Goal: Check status: Verify the current state of an ongoing process or item

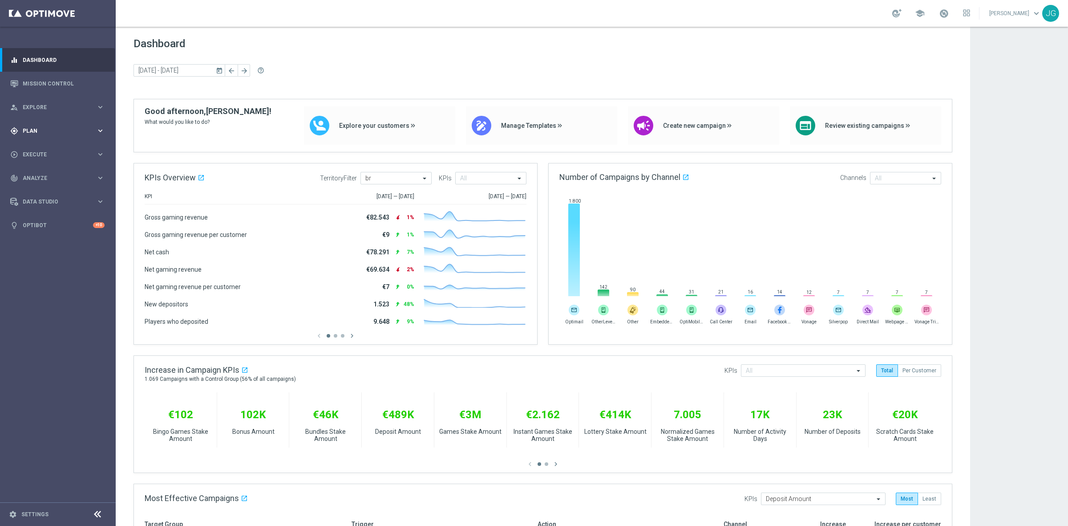
click at [37, 129] on span "Plan" at bounding box center [59, 130] width 73 height 5
click at [56, 169] on accordion "Templates keyboard_arrow_right Optimail OptiMobile In-App OptiMobile Push Embed…" at bounding box center [69, 175] width 92 height 13
click at [54, 172] on button "Templates keyboard_arrow_right" at bounding box center [64, 175] width 82 height 7
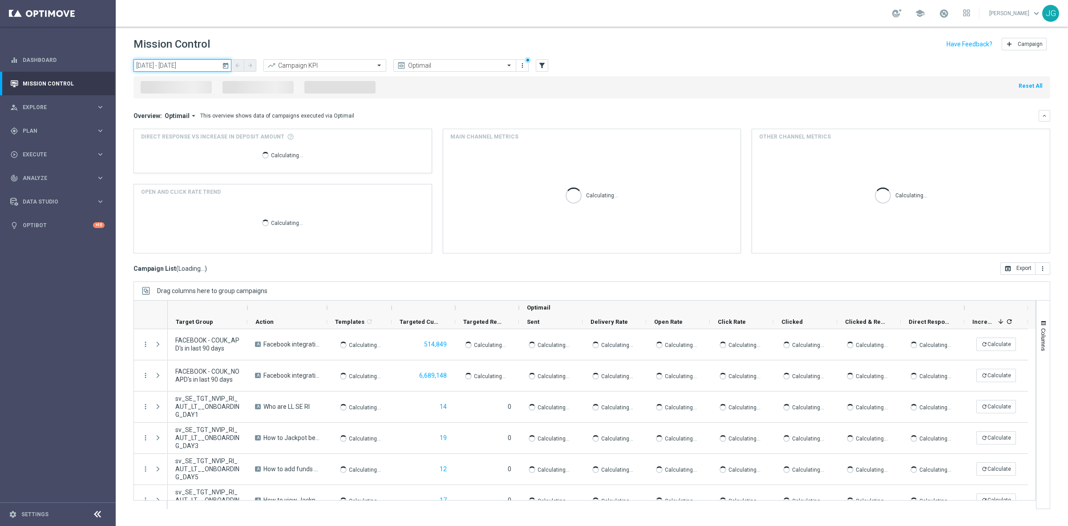
click at [183, 60] on input "[DATE] - [DATE]" at bounding box center [183, 65] width 98 height 12
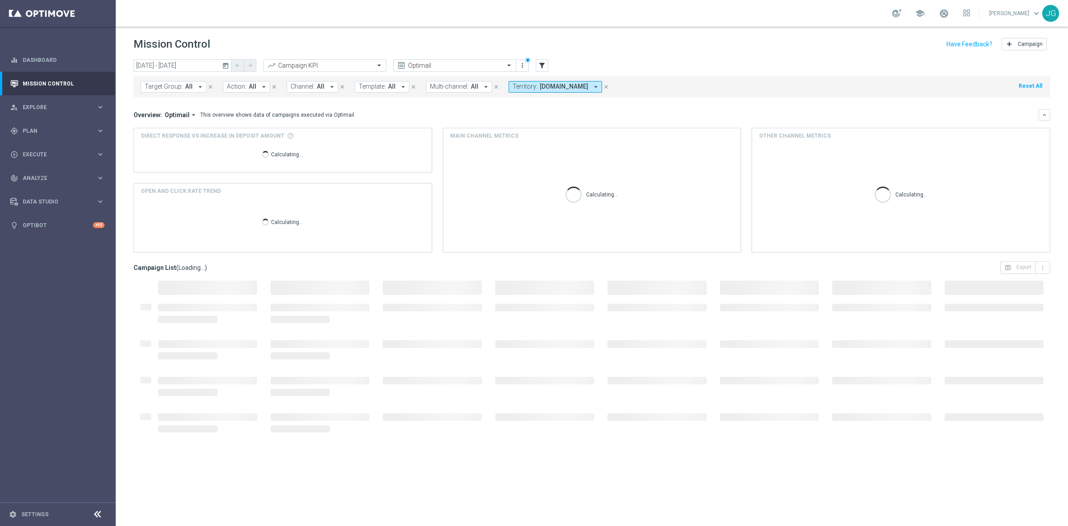
type input "[DATE] - [DATE]"
click at [609, 85] on icon "close" at bounding box center [606, 87] width 6 height 6
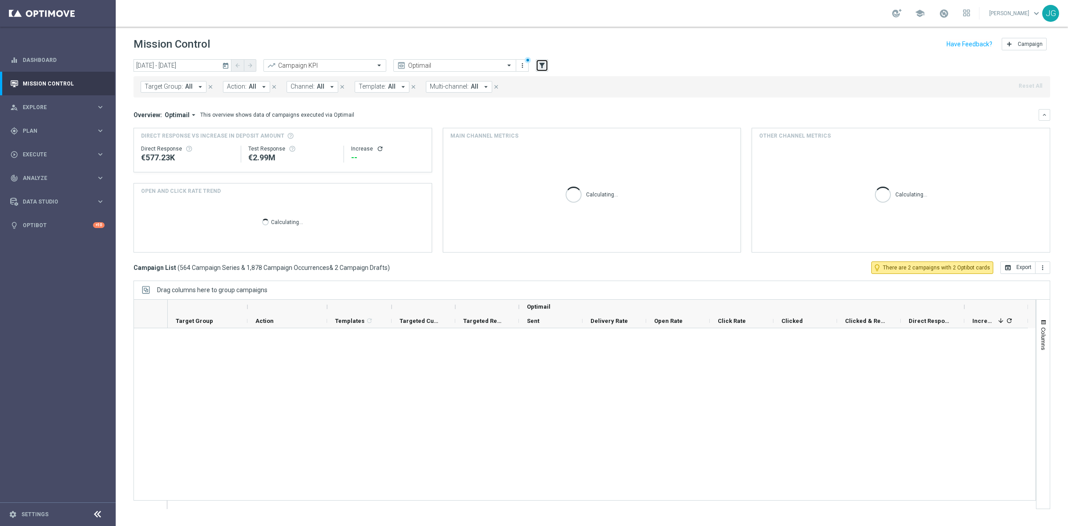
click at [542, 65] on icon "filter_alt" at bounding box center [542, 65] width 8 height 8
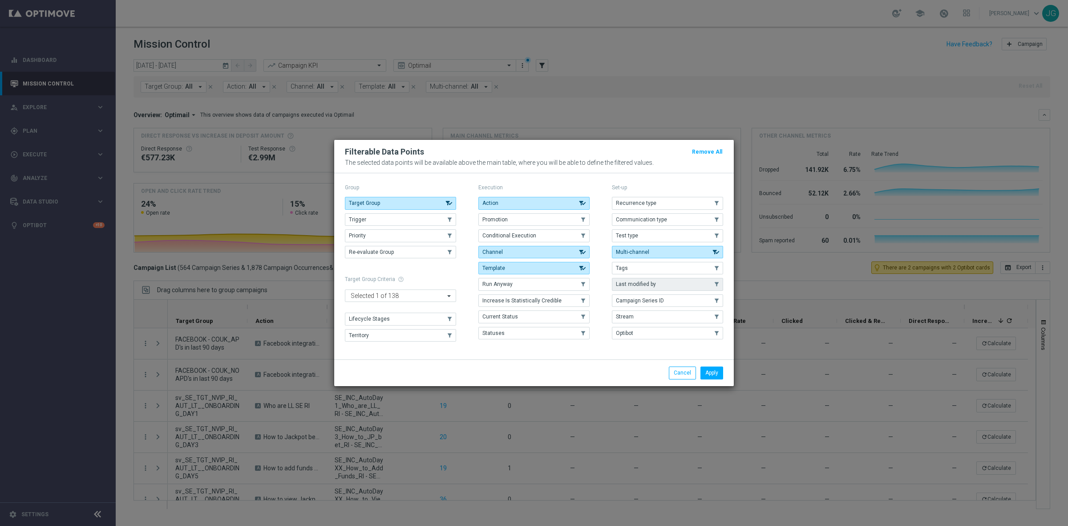
click at [668, 283] on button "Last modified by" at bounding box center [667, 284] width 111 height 12
click at [719, 375] on button "Apply" at bounding box center [712, 372] width 23 height 12
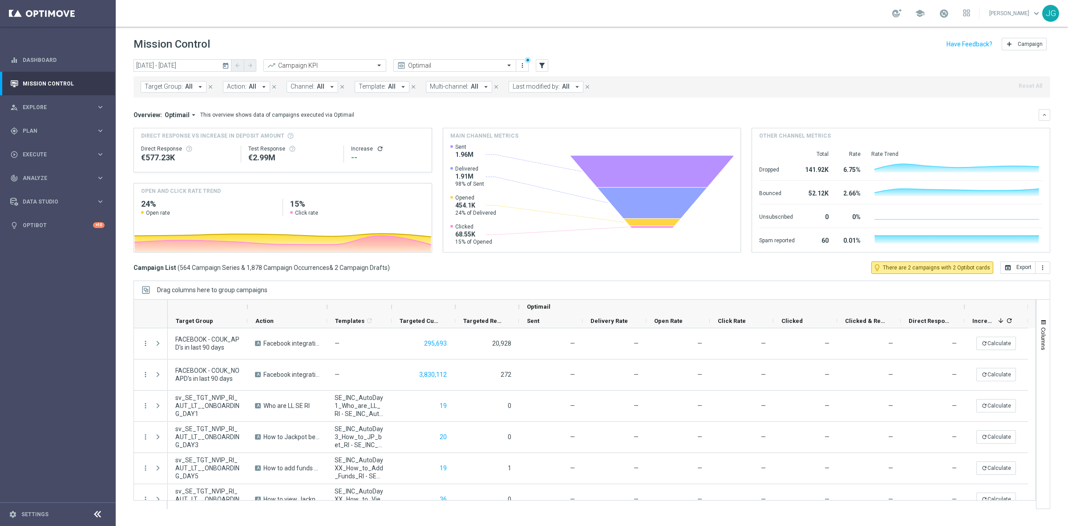
click at [546, 88] on span "Last modified by:" at bounding box center [536, 87] width 47 height 8
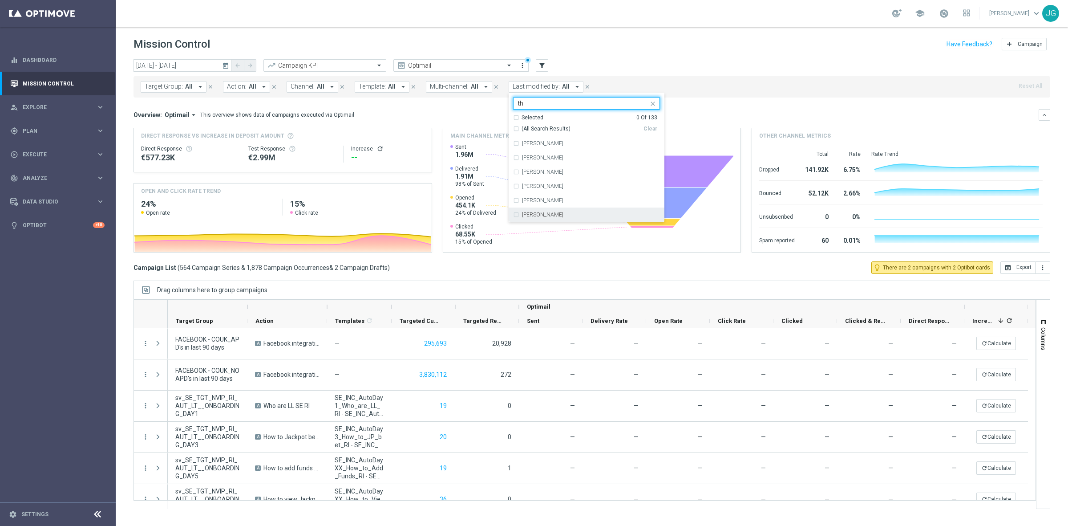
click at [539, 211] on div "[PERSON_NAME]" at bounding box center [586, 214] width 147 height 14
type input "th"
click at [696, 66] on div "[DATE] [DATE] - [DATE] arrow_back arrow_forward Campaign KPI trending_up Optima…" at bounding box center [592, 65] width 917 height 13
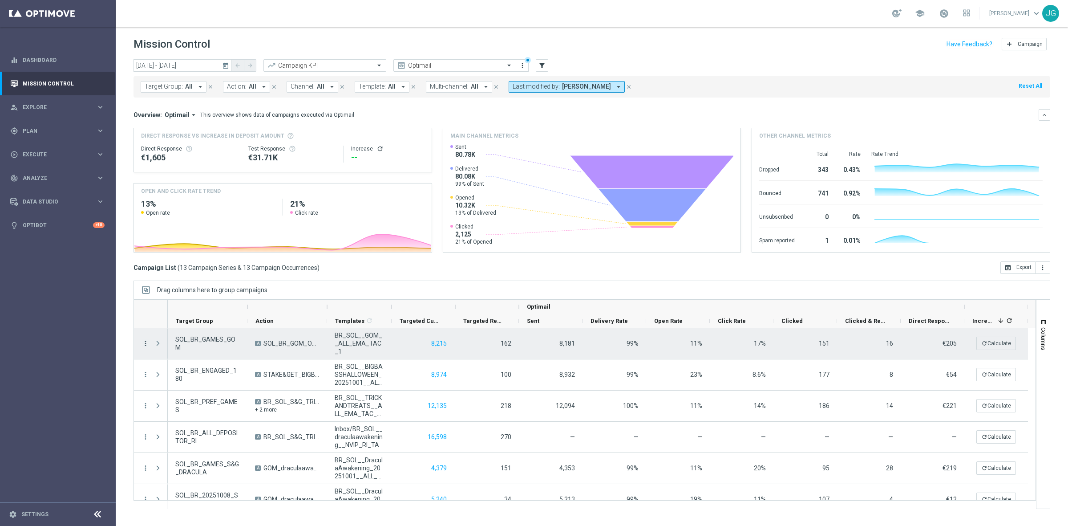
click at [146, 344] on icon "more_vert" at bounding box center [146, 343] width 8 height 8
click at [190, 362] on span "Campaign Metrics" at bounding box center [186, 361] width 46 height 6
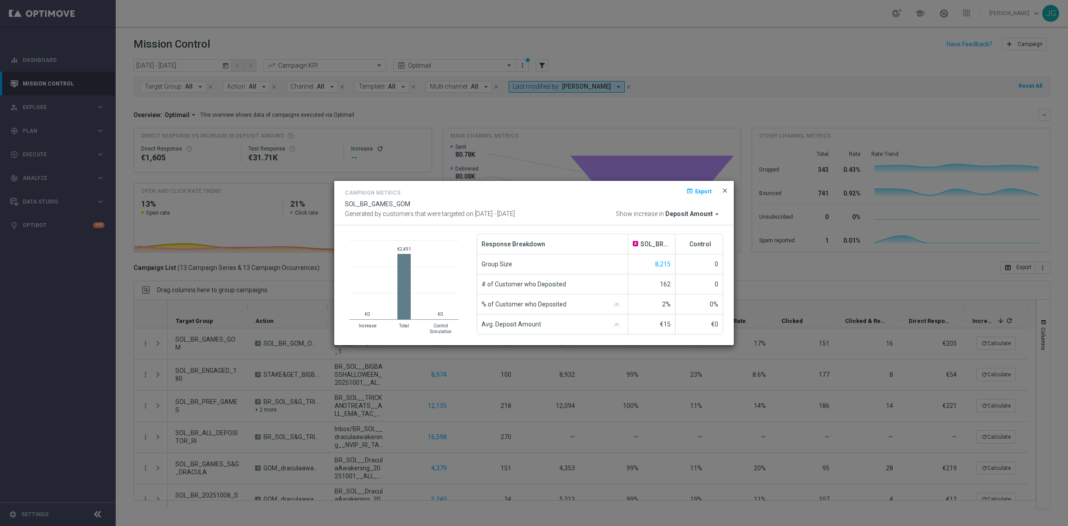
click at [723, 187] on span "close" at bounding box center [725, 190] width 7 height 7
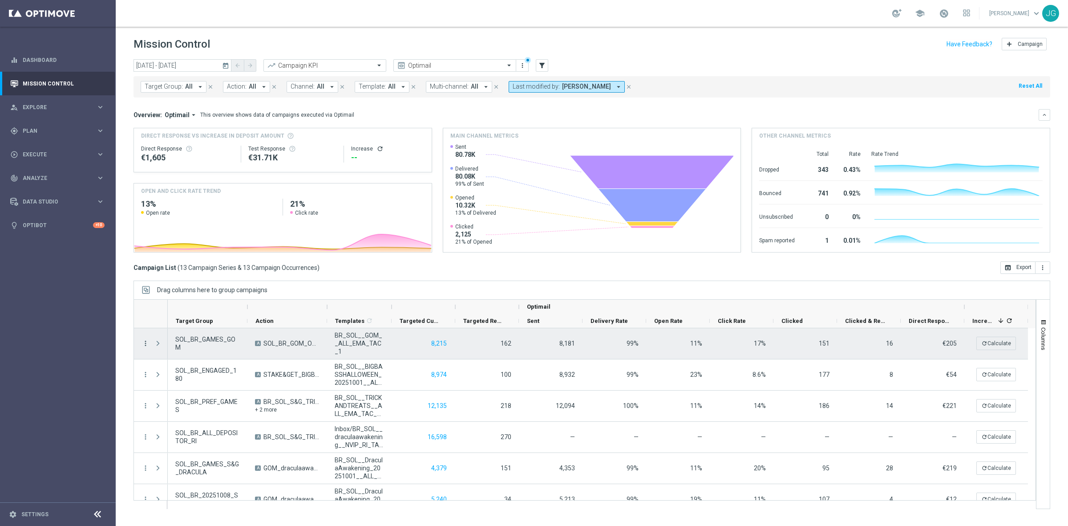
click at [146, 343] on icon "more_vert" at bounding box center [146, 343] width 8 height 8
click at [195, 373] on span "Channel Metrics" at bounding box center [184, 374] width 42 height 6
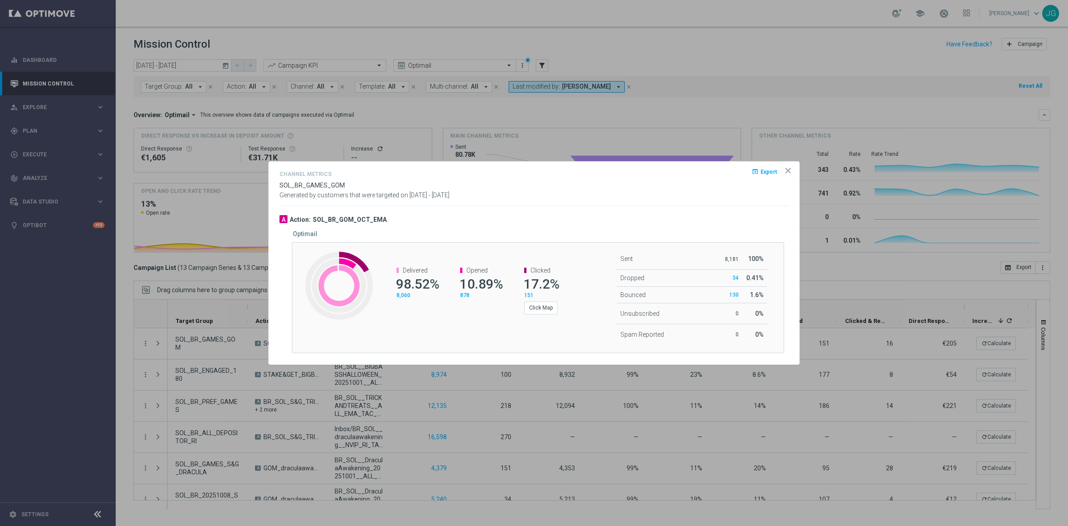
click at [787, 169] on icon "icon" at bounding box center [788, 170] width 4 height 4
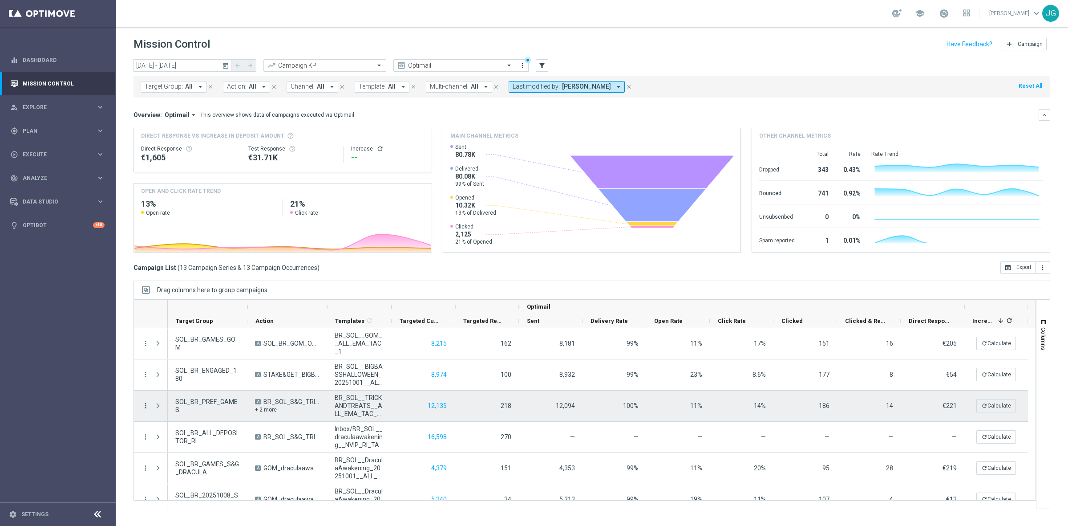
click at [144, 407] on icon "more_vert" at bounding box center [146, 406] width 8 height 8
click at [179, 435] on span "Channel Metrics" at bounding box center [184, 436] width 42 height 6
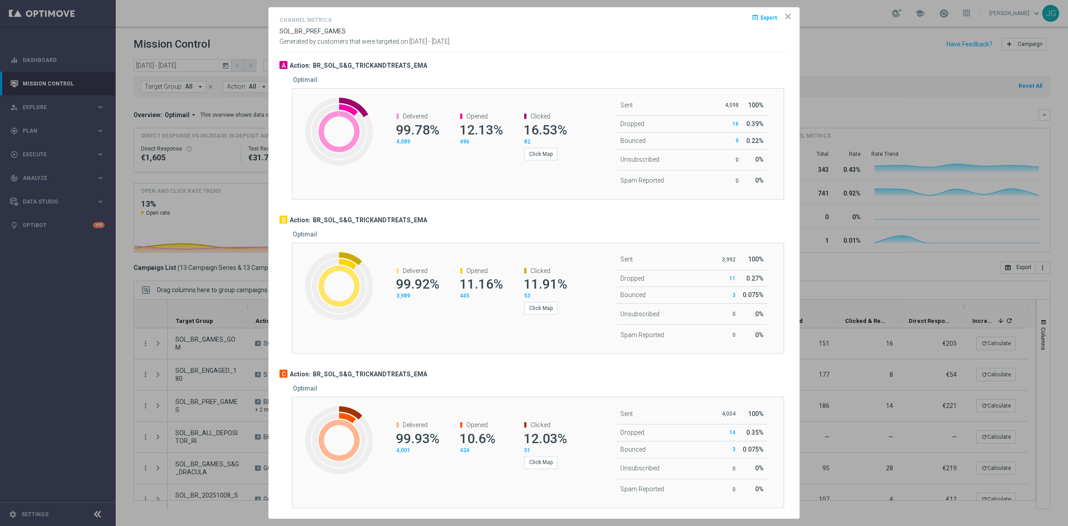
scroll to position [2, 0]
click at [786, 14] on icon "icon" at bounding box center [788, 16] width 4 height 4
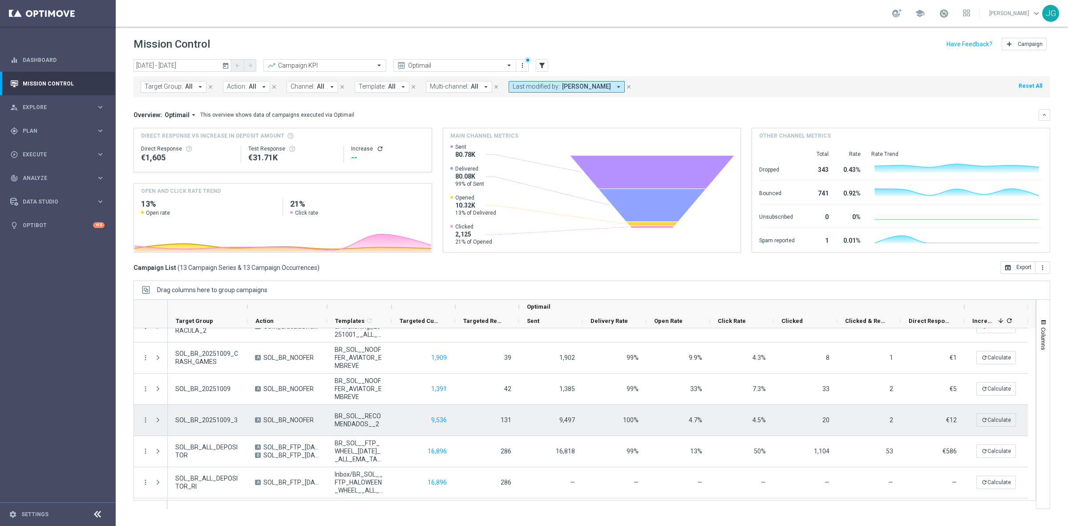
scroll to position [234, 0]
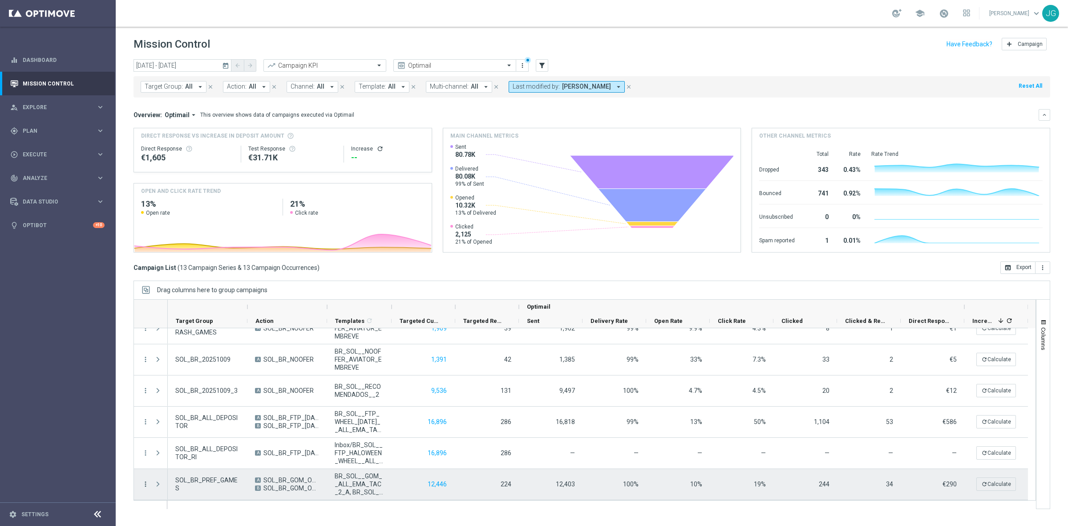
click at [145, 483] on icon "more_vert" at bounding box center [146, 484] width 8 height 8
click at [179, 404] on span "Channel Metrics" at bounding box center [184, 403] width 42 height 6
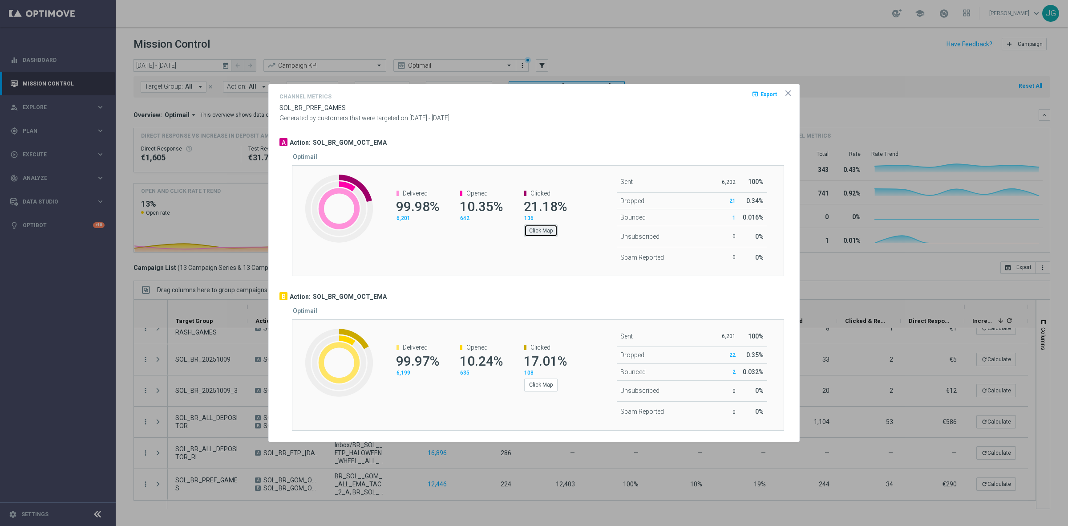
click at [532, 232] on button "Click Map" at bounding box center [540, 230] width 33 height 12
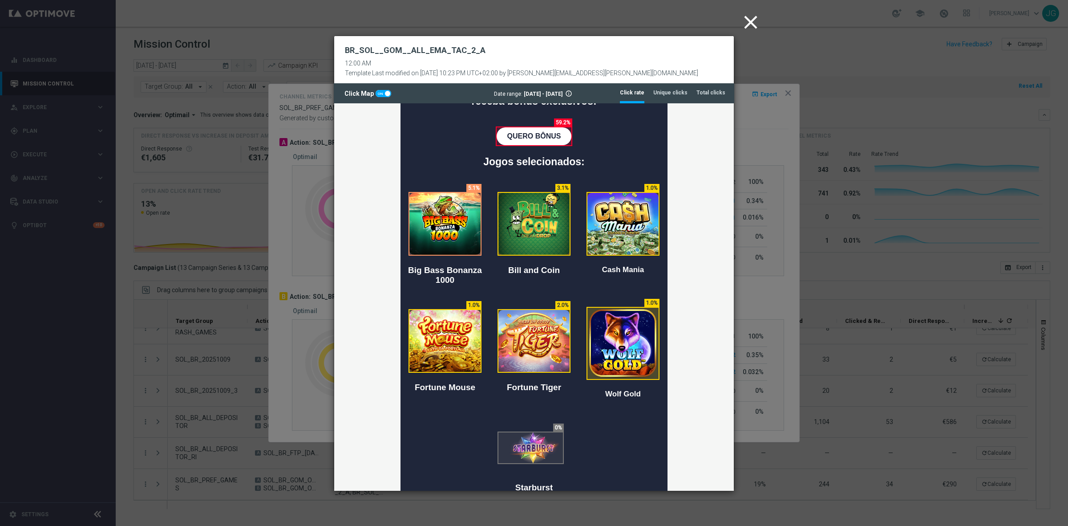
scroll to position [167, 0]
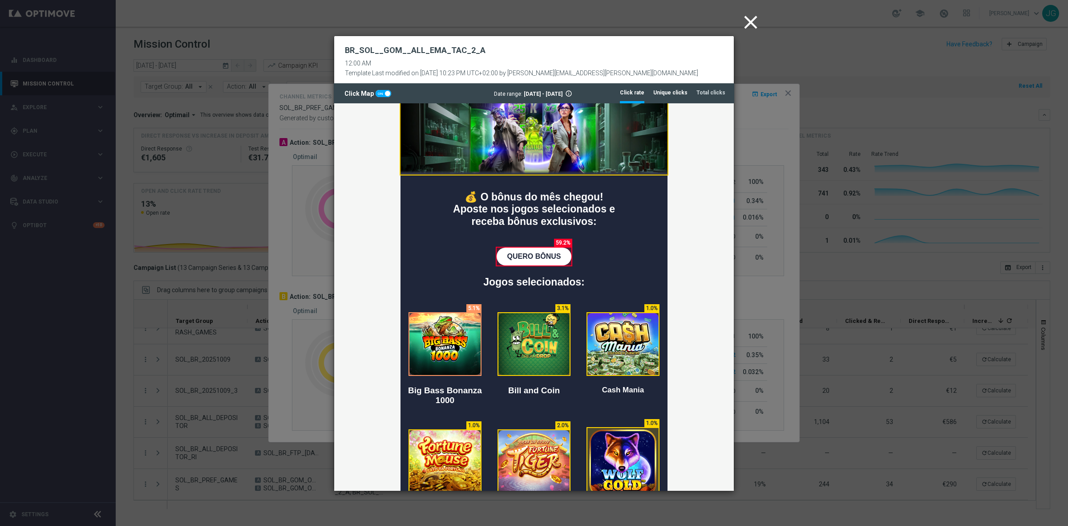
click at [675, 88] on li "Unique clicks" at bounding box center [670, 92] width 34 height 19
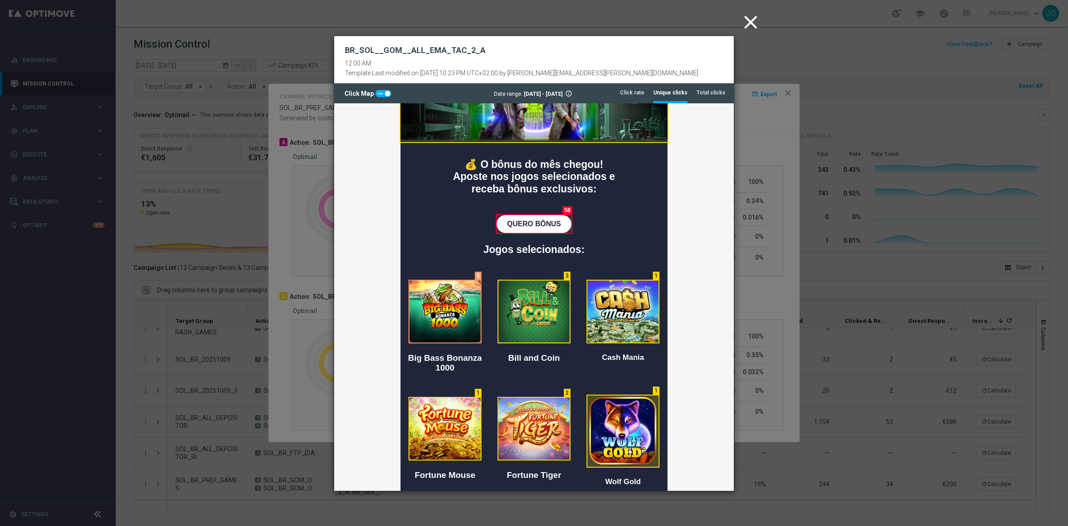
scroll to position [205, 0]
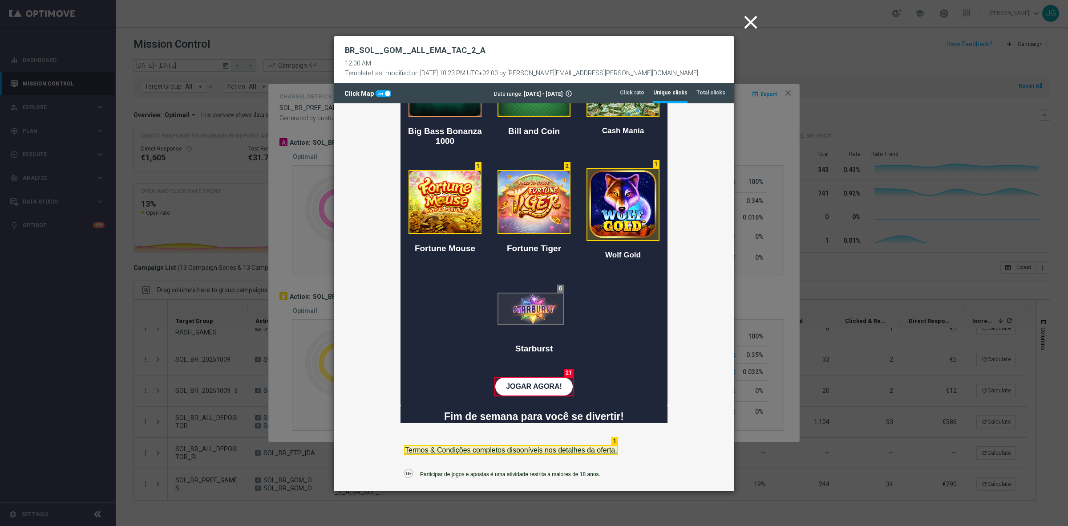
drag, startPoint x: 729, startPoint y: 325, endPoint x: 1075, endPoint y: 312, distance: 346.5
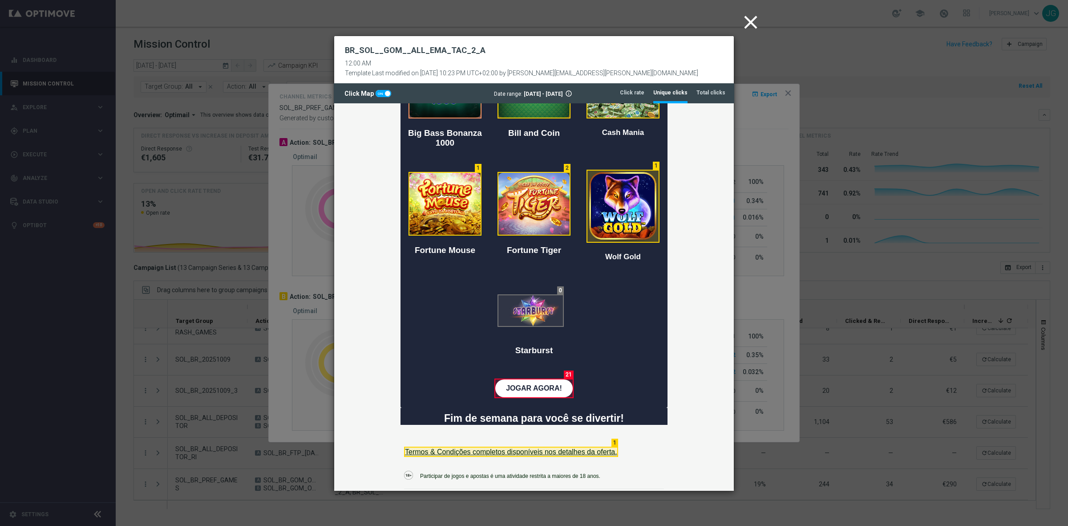
click at [750, 19] on icon "close" at bounding box center [751, 22] width 22 height 22
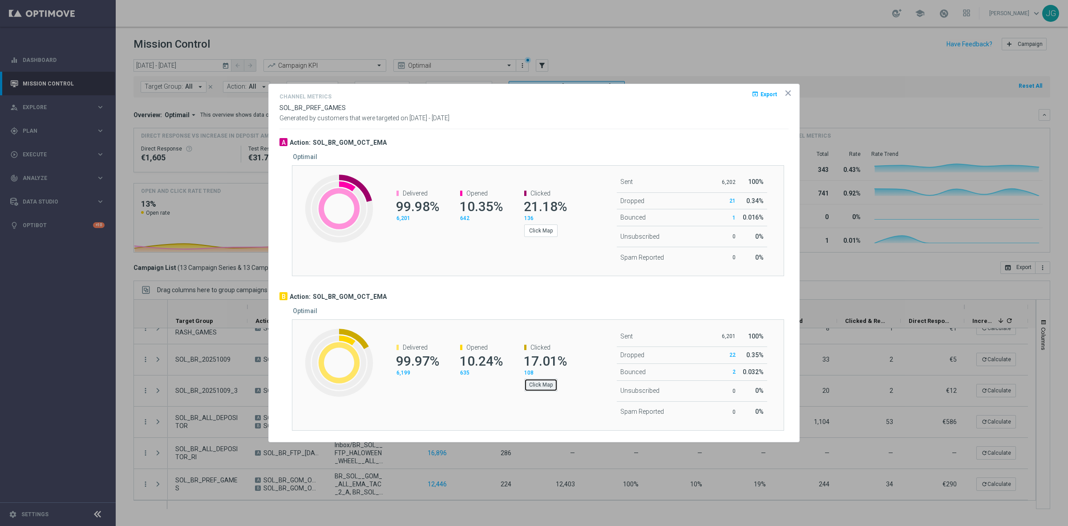
click at [548, 384] on button "Click Map" at bounding box center [540, 384] width 33 height 12
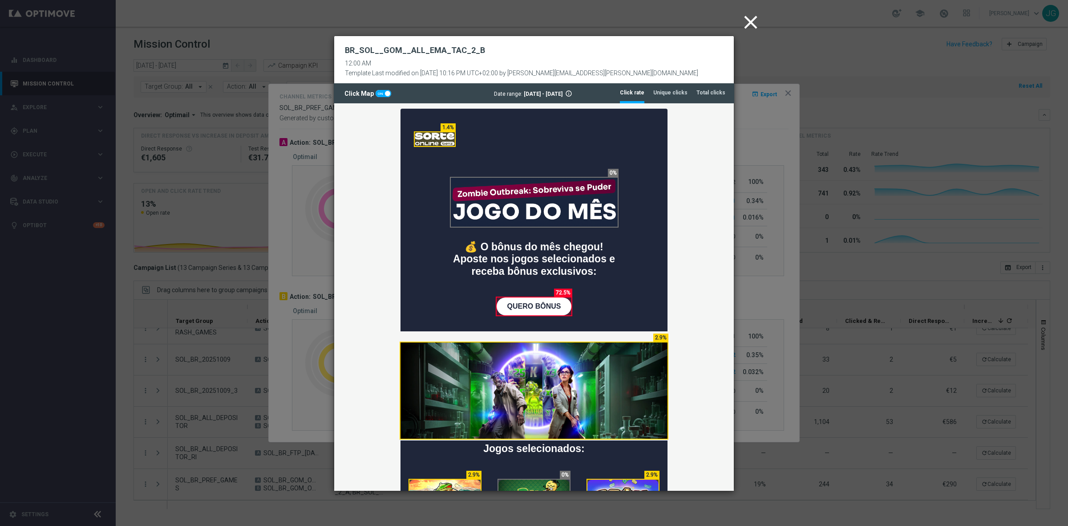
scroll to position [0, 0]
click at [680, 93] on tab-header "Unique clicks" at bounding box center [670, 93] width 34 height 8
click at [715, 96] on tab-header "Total clicks" at bounding box center [711, 93] width 29 height 8
click at [679, 97] on li "Unique clicks" at bounding box center [670, 92] width 34 height 19
click at [755, 22] on icon "close" at bounding box center [751, 22] width 22 height 22
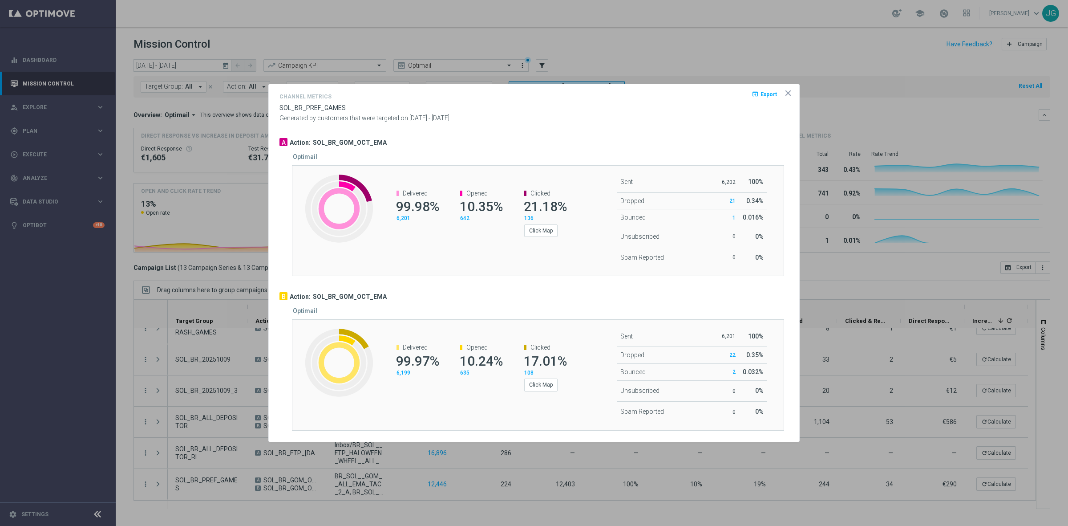
click at [788, 89] on icon "icon" at bounding box center [788, 93] width 9 height 9
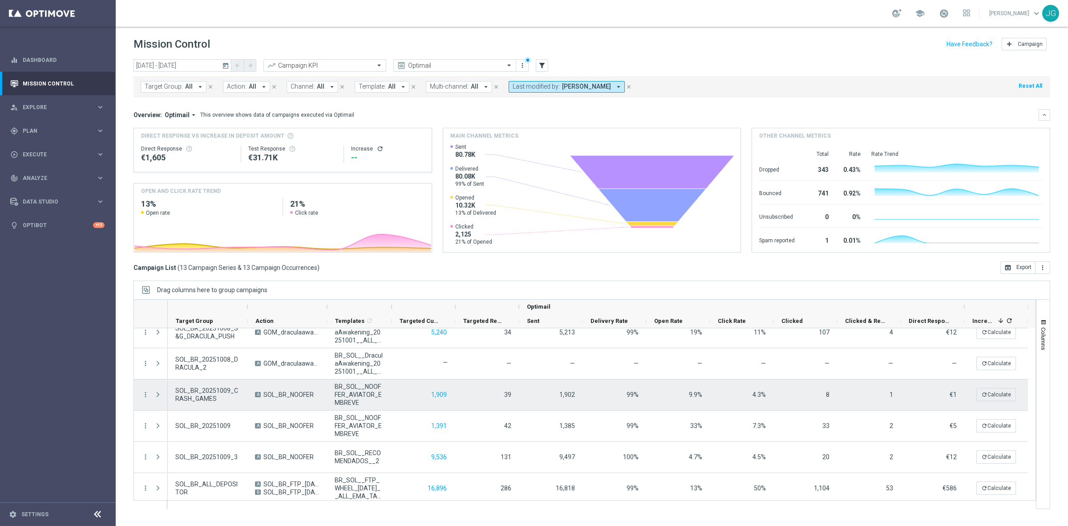
scroll to position [223, 0]
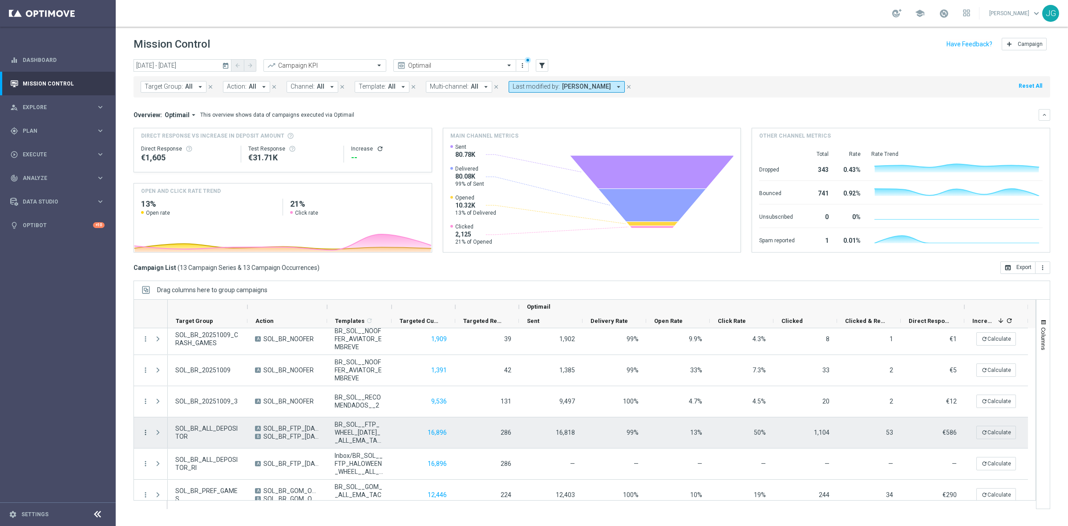
click at [145, 433] on icon "more_vert" at bounding box center [146, 432] width 8 height 8
click at [185, 351] on span "Channel Metrics" at bounding box center [184, 352] width 42 height 6
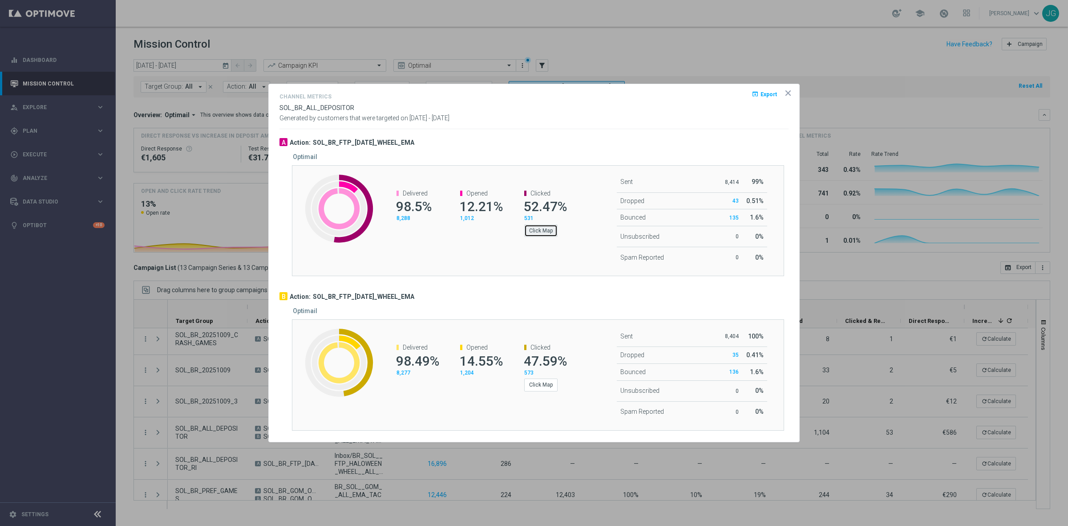
click at [544, 230] on button "Click Map" at bounding box center [540, 230] width 33 height 12
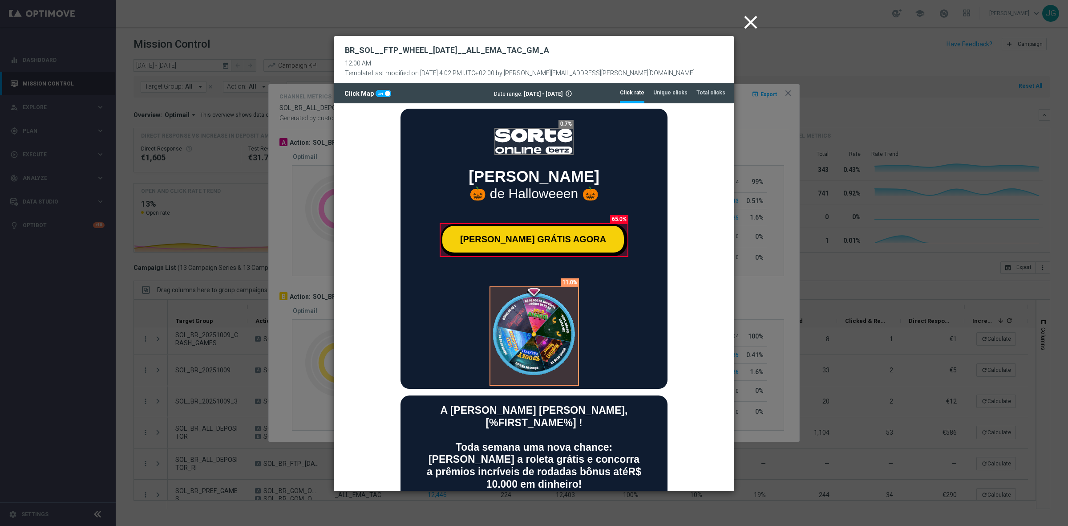
scroll to position [0, 0]
click at [677, 91] on tab-header "Unique clicks" at bounding box center [670, 93] width 34 height 8
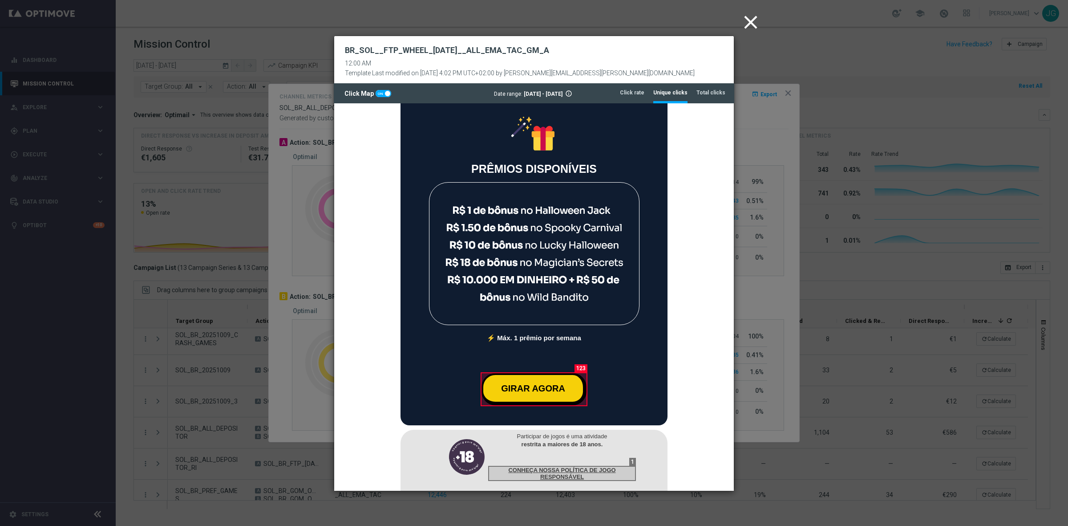
scroll to position [548, 0]
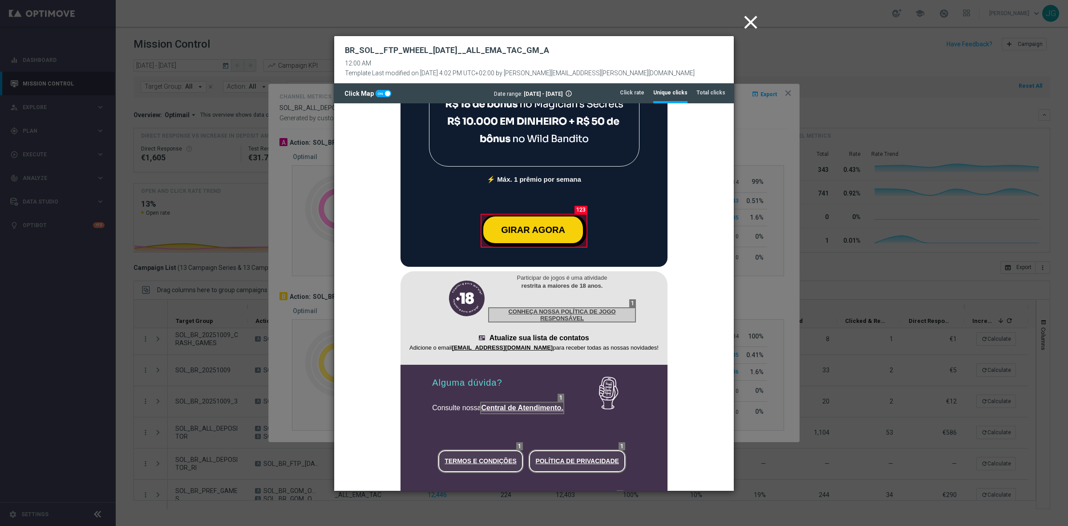
click at [755, 20] on icon "close" at bounding box center [751, 22] width 22 height 22
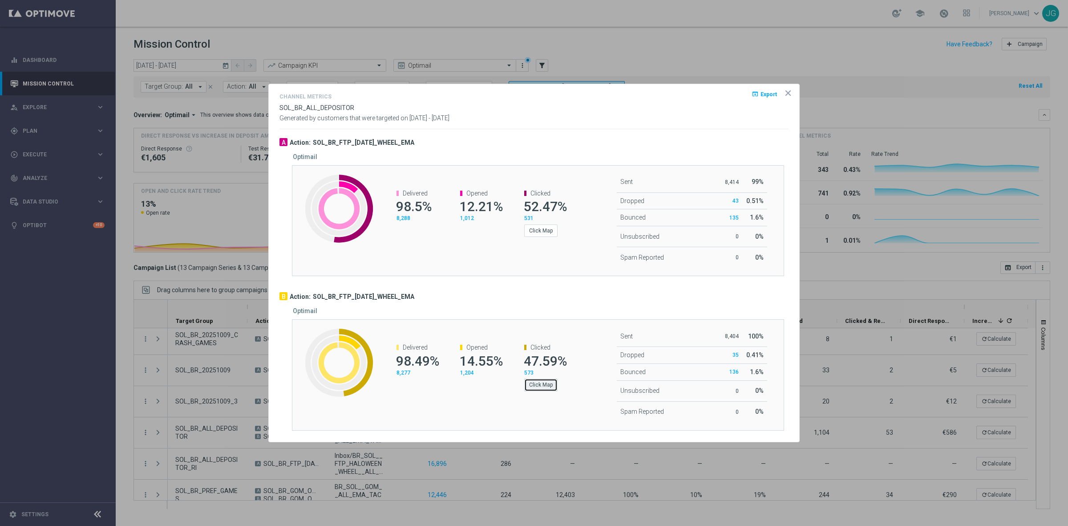
click at [539, 384] on button "Click Map" at bounding box center [540, 384] width 33 height 12
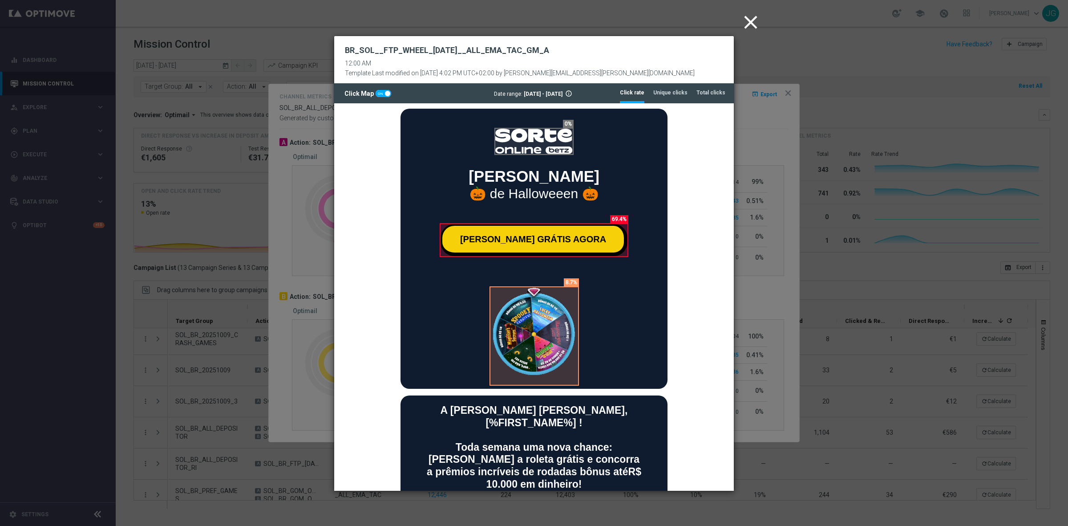
scroll to position [0, 0]
click at [756, 18] on icon "close" at bounding box center [751, 22] width 22 height 22
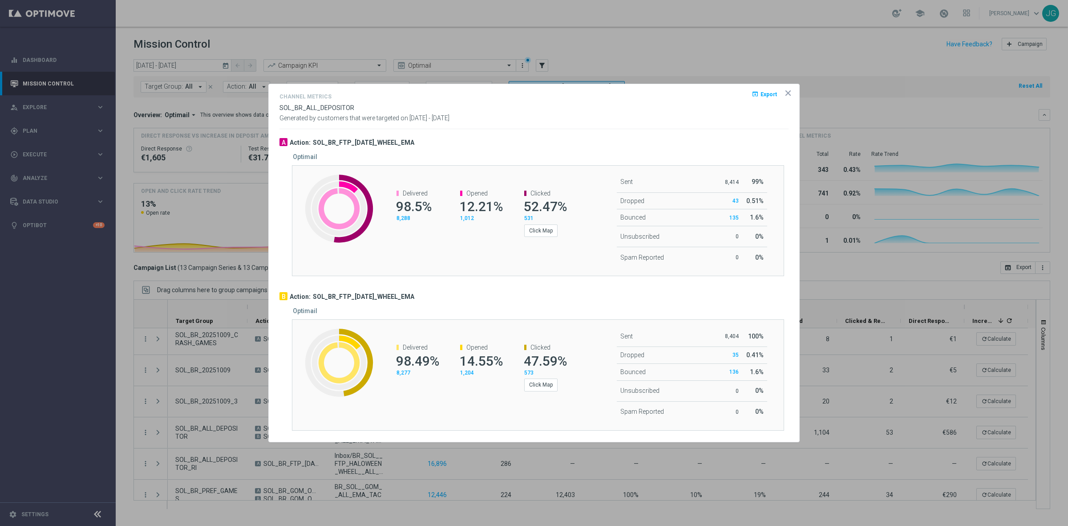
click at [479, 304] on div at bounding box center [534, 304] width 509 height 6
click at [554, 236] on button "Click Map" at bounding box center [540, 230] width 33 height 12
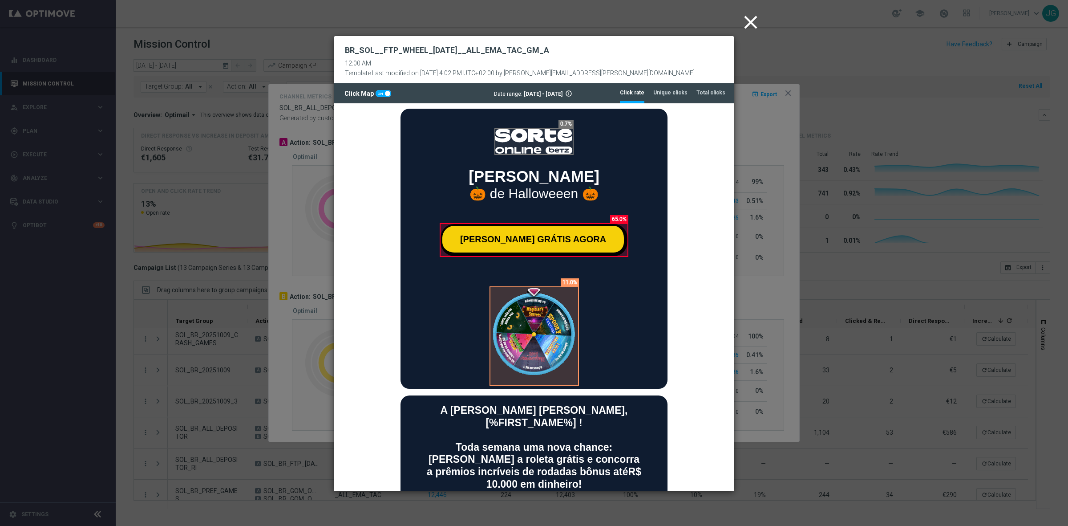
click at [751, 20] on icon "close" at bounding box center [751, 22] width 22 height 22
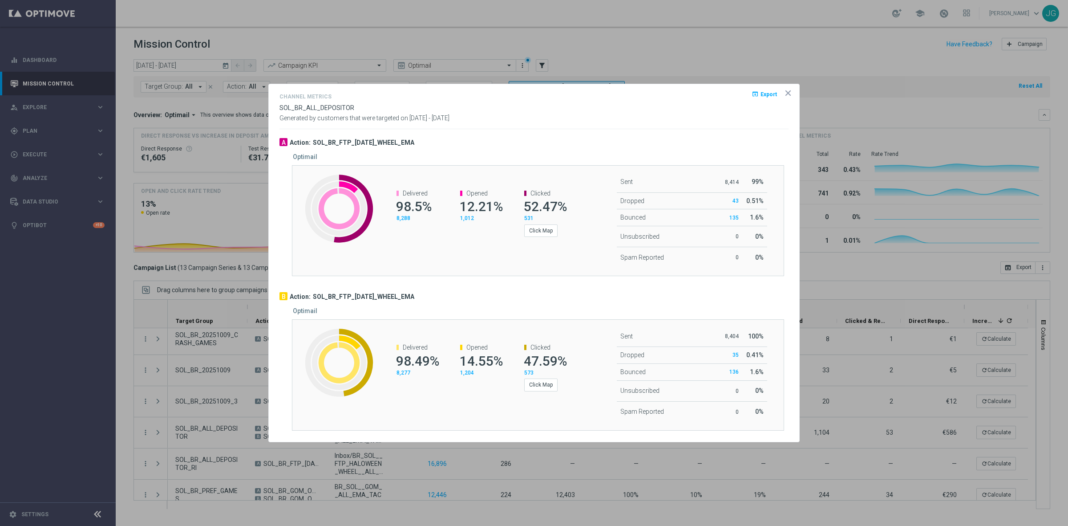
click at [587, 354] on div "Sent 8,404 100% Dropped 35 0.41% Bounced 136 0 0" at bounding box center [661, 374] width 150 height 96
click at [546, 383] on button "Click Map" at bounding box center [540, 384] width 33 height 12
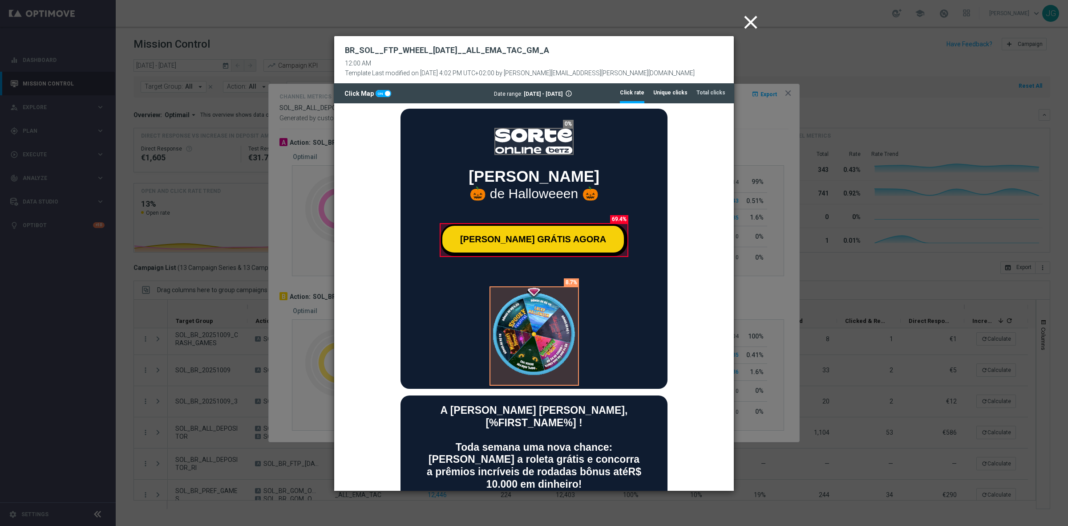
click at [673, 93] on tab-header "Unique clicks" at bounding box center [670, 93] width 34 height 8
click at [751, 16] on icon "close" at bounding box center [751, 22] width 22 height 22
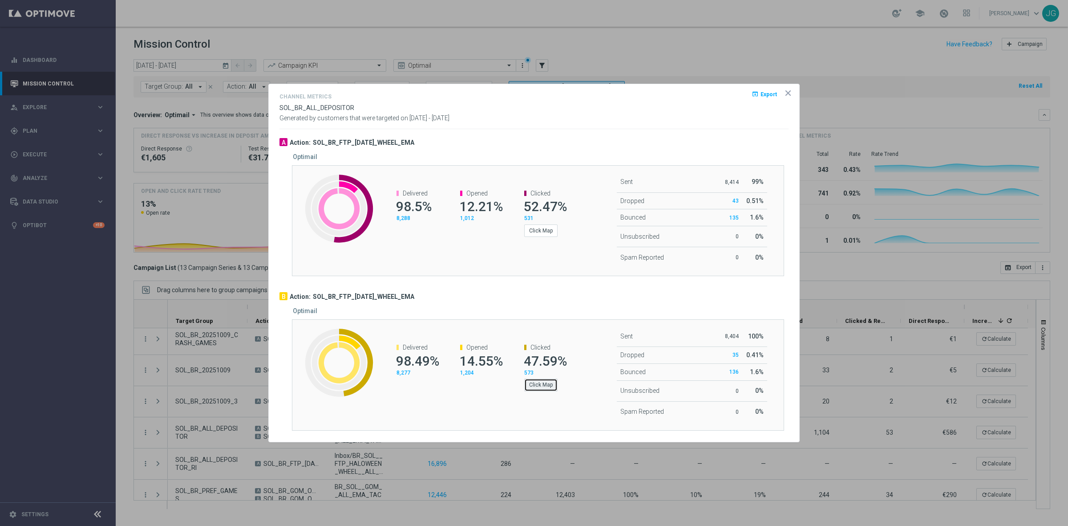
click at [553, 390] on button "Click Map" at bounding box center [540, 384] width 33 height 12
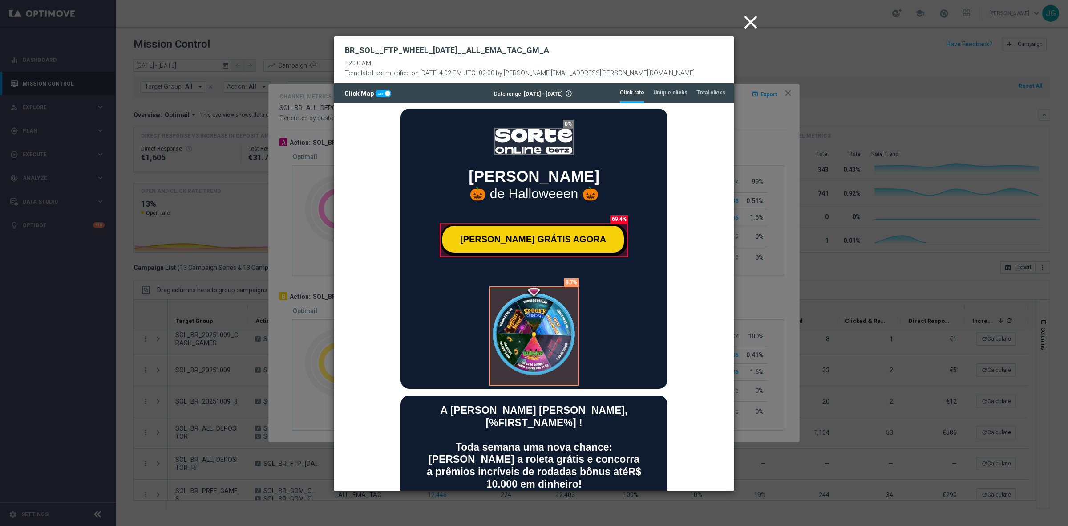
click at [751, 13] on icon "close" at bounding box center [751, 22] width 22 height 22
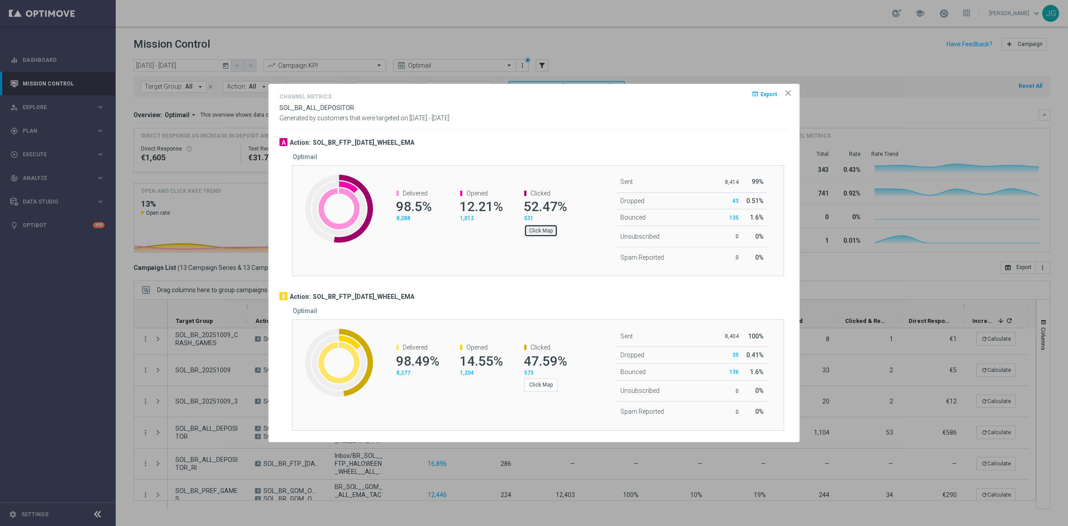
click at [538, 231] on button "Click Map" at bounding box center [540, 230] width 33 height 12
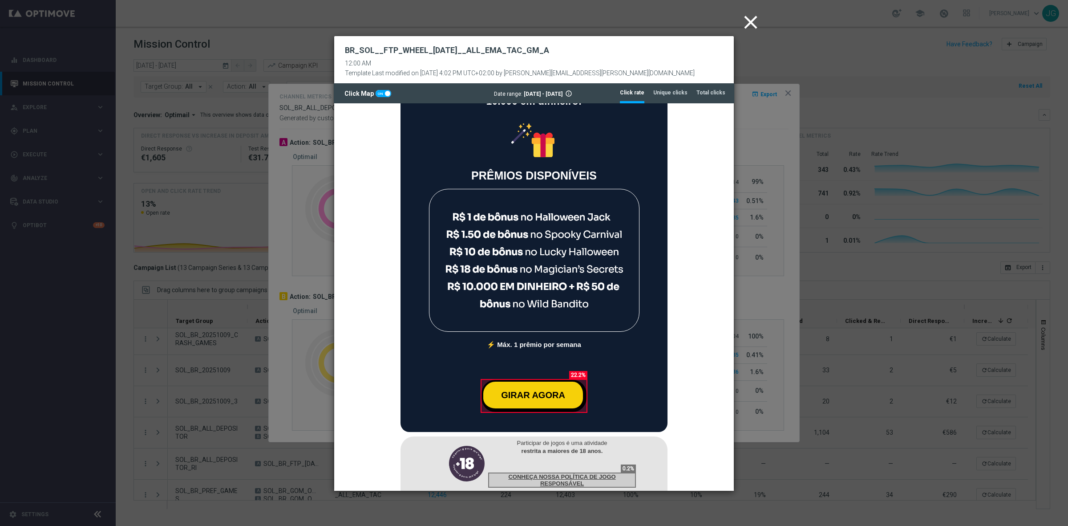
scroll to position [390, 0]
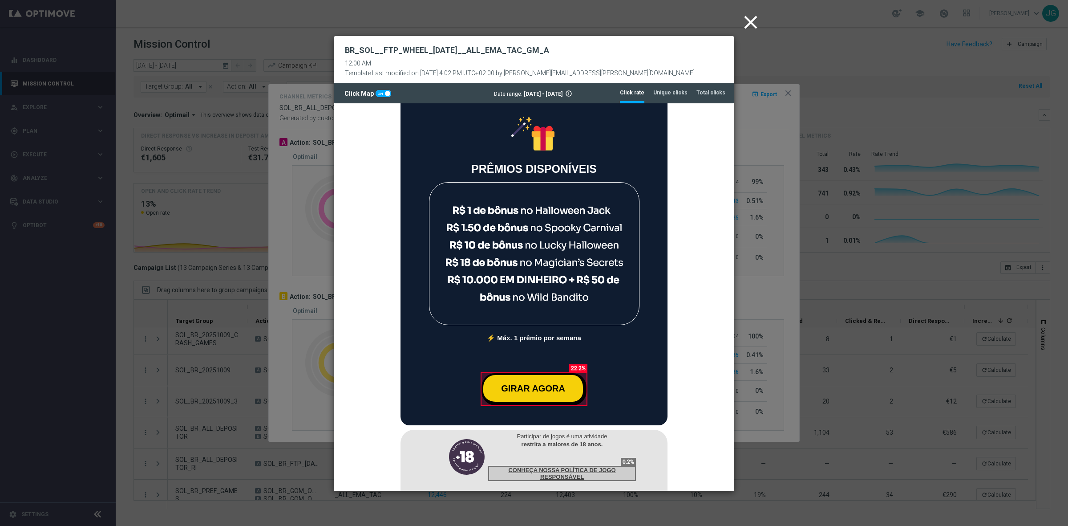
click at [753, 19] on icon "close" at bounding box center [751, 22] width 22 height 22
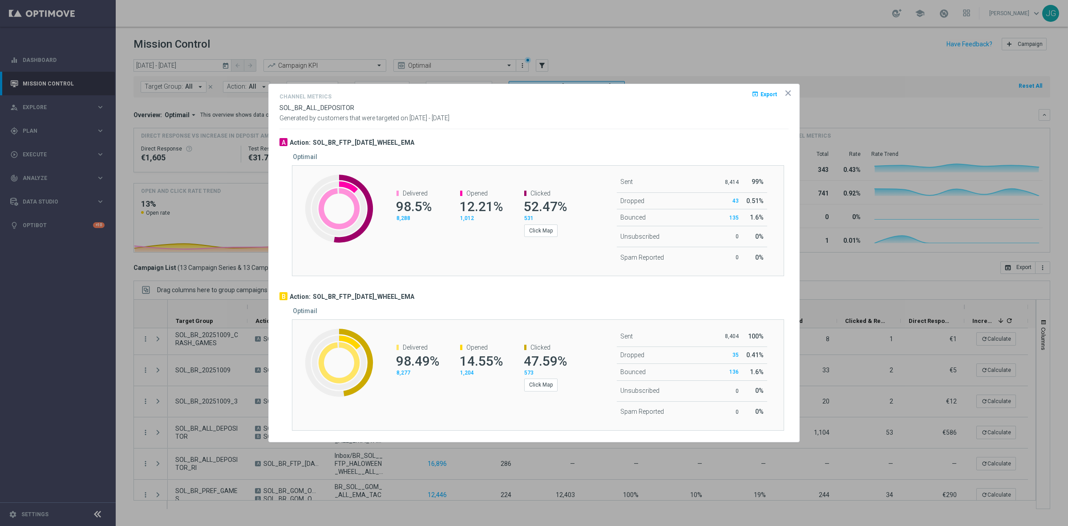
click at [787, 94] on icon "icon" at bounding box center [788, 93] width 4 height 4
